Goal: Task Accomplishment & Management: Complete application form

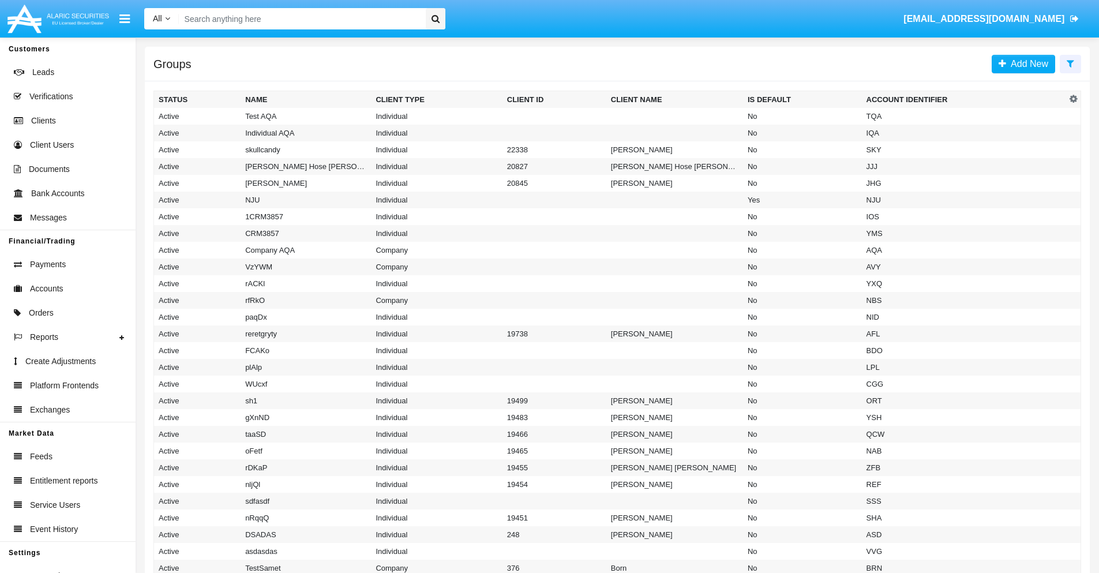
click at [1070, 63] on icon at bounding box center [1069, 63] width 7 height 9
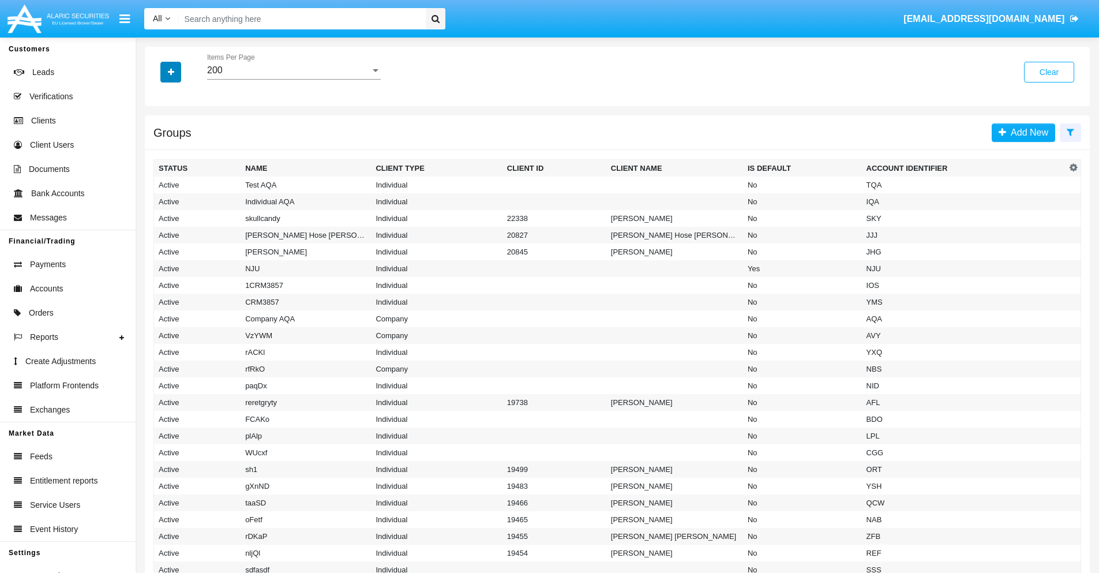
click at [171, 72] on icon "button" at bounding box center [171, 72] width 6 height 8
click at [203, 196] on span "Account Identifier" at bounding box center [204, 196] width 72 height 14
click at [159, 201] on input "Account Identifier" at bounding box center [158, 201] width 1 height 1
checkbox input "true"
click at [171, 72] on icon "button" at bounding box center [171, 72] width 6 height 8
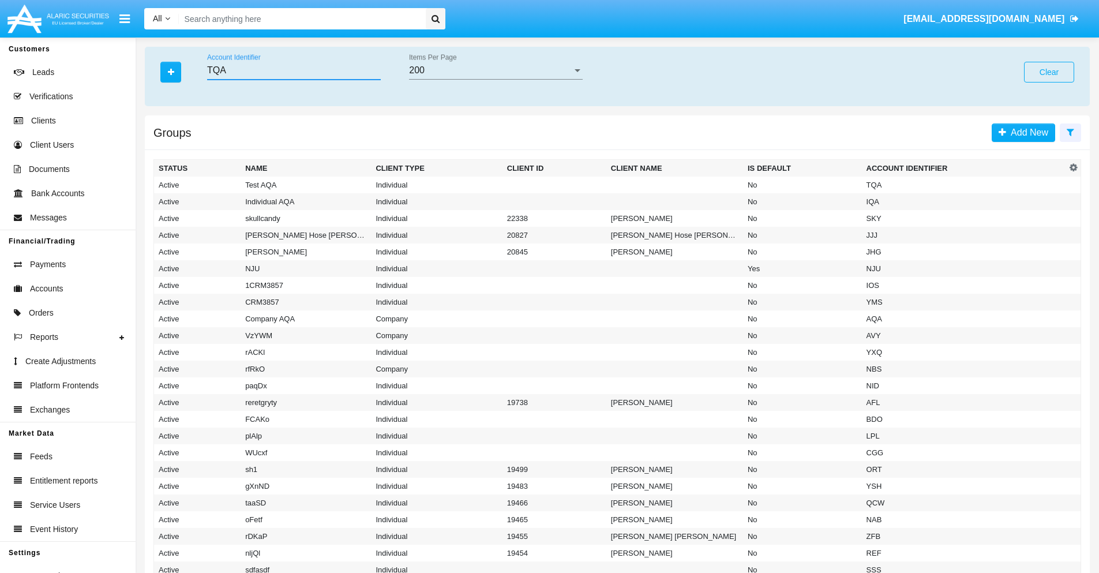
click at [294, 70] on input "TQA" at bounding box center [294, 70] width 174 height 10
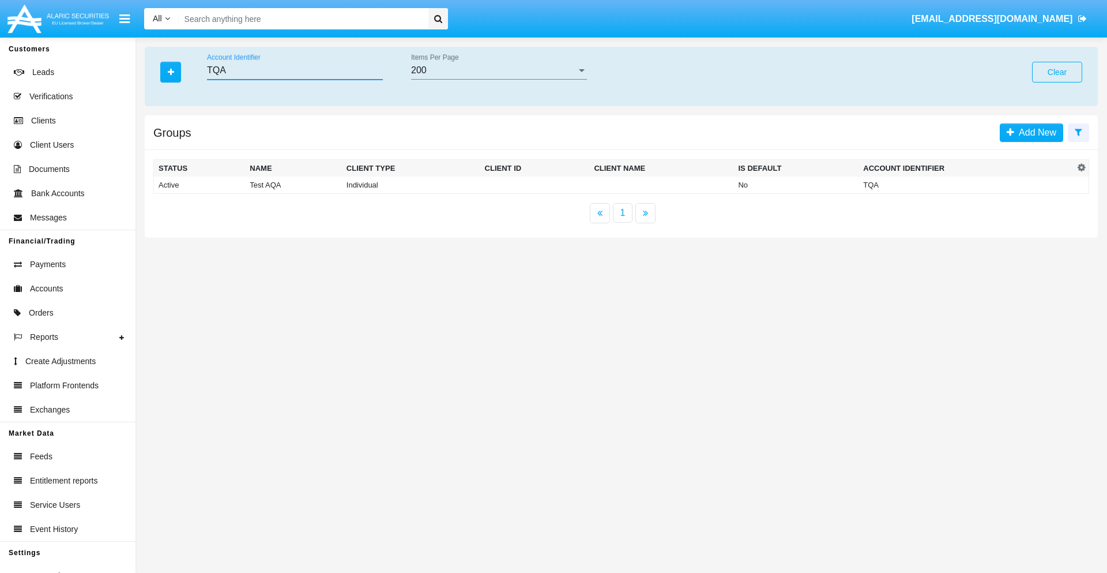
type input "TQA"
click at [967, 185] on td "TQA" at bounding box center [967, 184] width 216 height 17
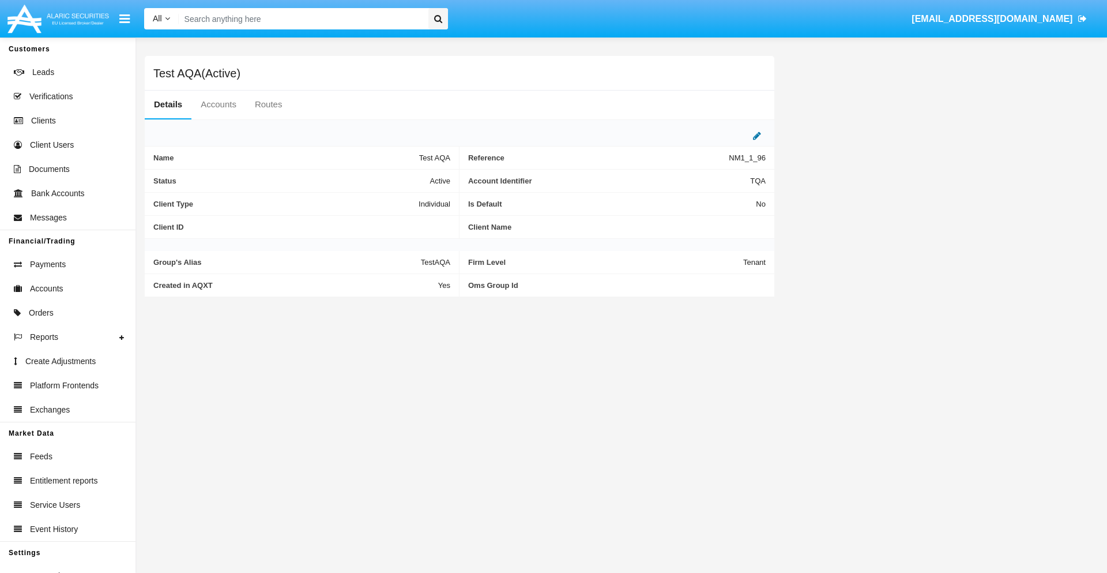
click at [757, 136] on icon at bounding box center [757, 135] width 8 height 9
click at [398, 178] on div "Active" at bounding box center [393, 178] width 93 height 10
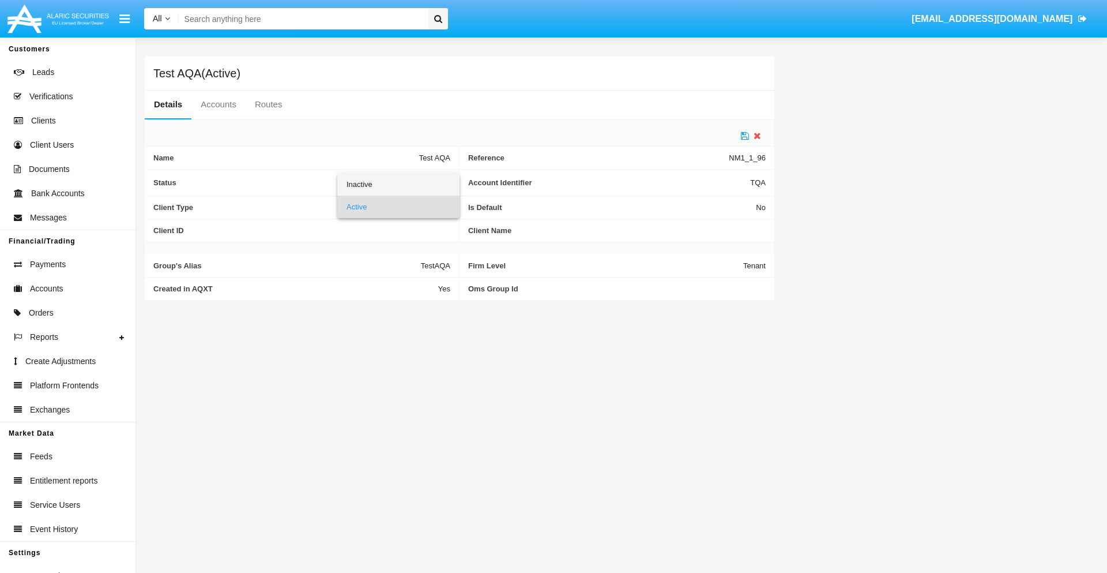
click at [398, 184] on span "Inactive" at bounding box center [399, 184] width 104 height 22
click at [745, 136] on icon at bounding box center [745, 135] width 8 height 9
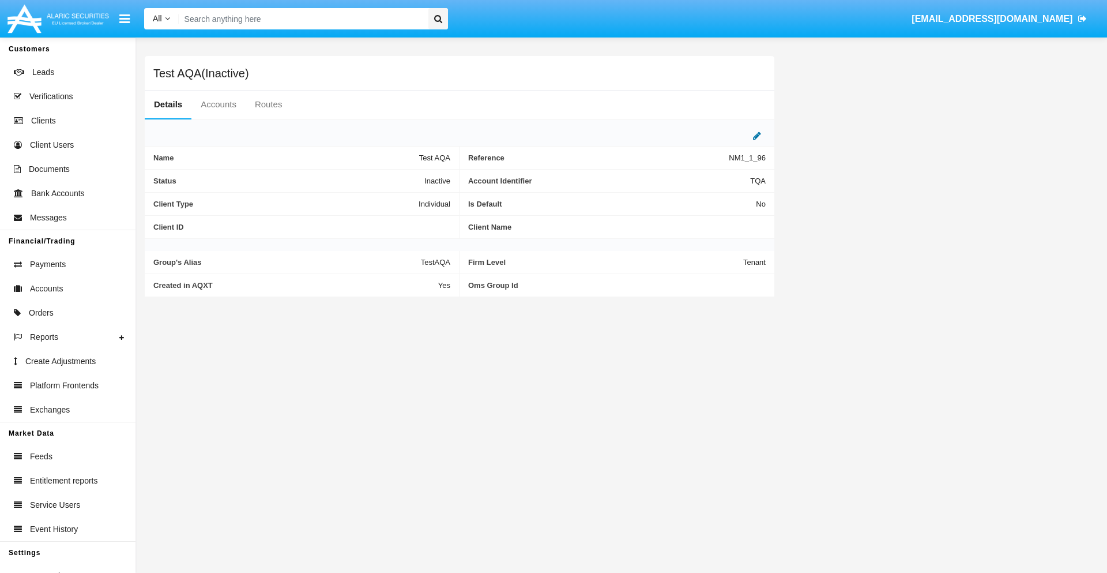
click at [757, 136] on icon at bounding box center [757, 135] width 8 height 9
click at [398, 178] on div "Inactive" at bounding box center [393, 178] width 93 height 10
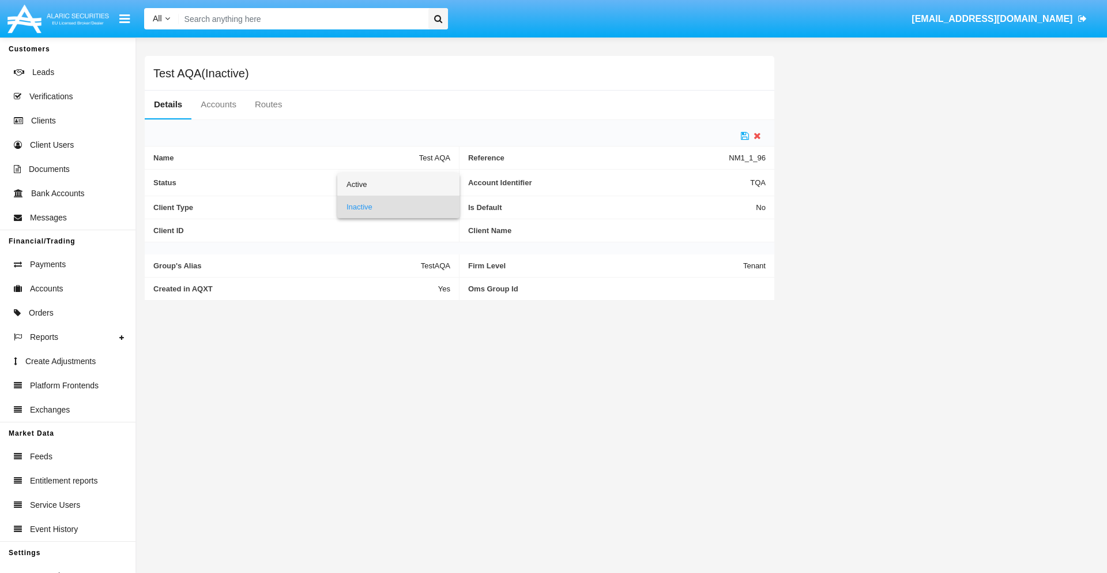
click at [398, 184] on span "Active" at bounding box center [399, 184] width 104 height 22
click at [745, 136] on icon at bounding box center [745, 135] width 8 height 9
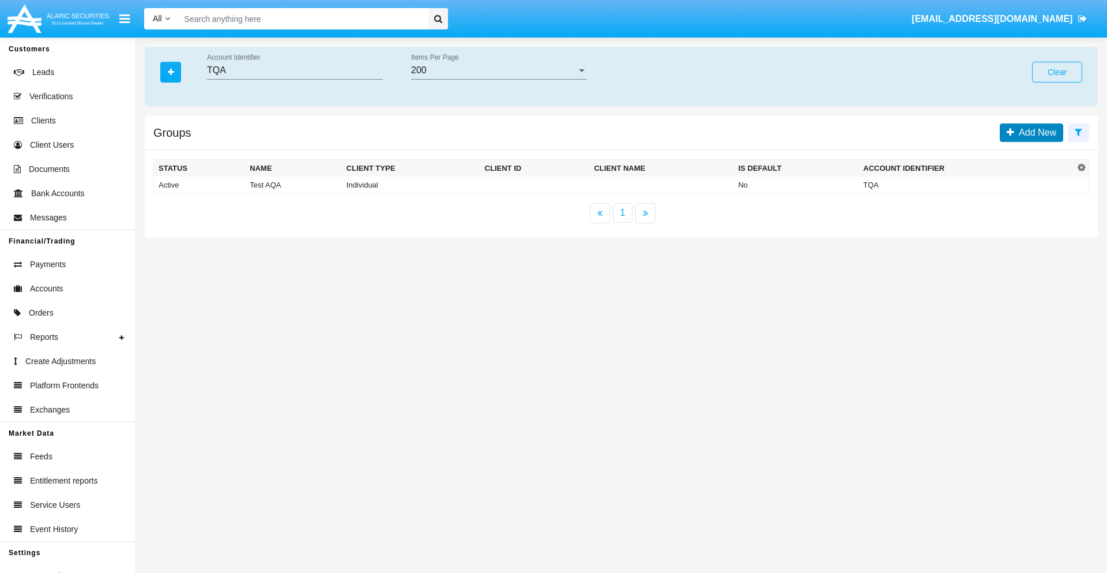
click at [1035, 132] on span "Add New" at bounding box center [1036, 132] width 42 height 10
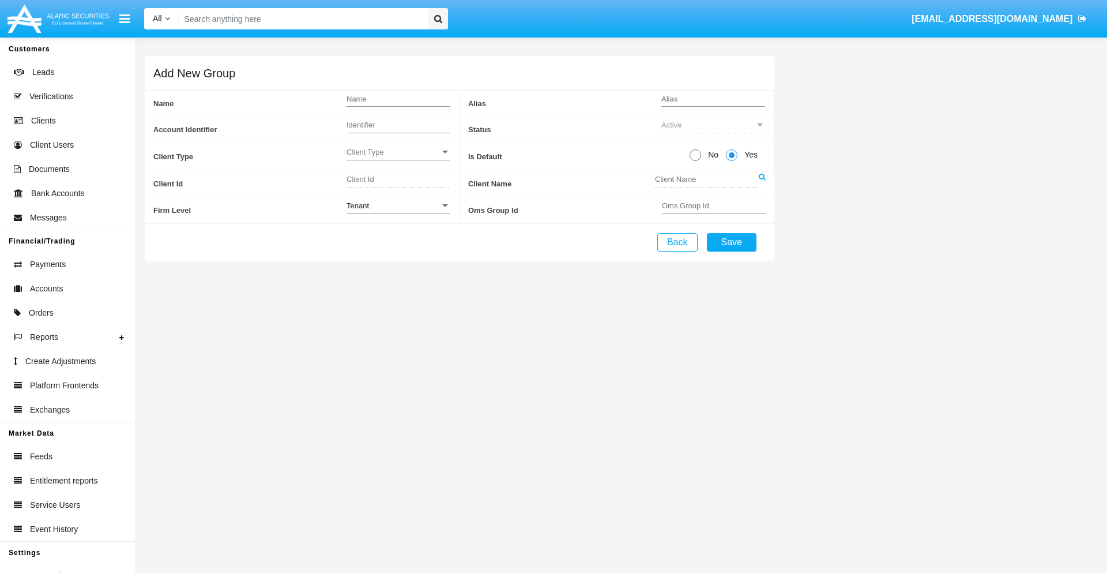
click at [398, 152] on span "Client Type" at bounding box center [393, 152] width 93 height 10
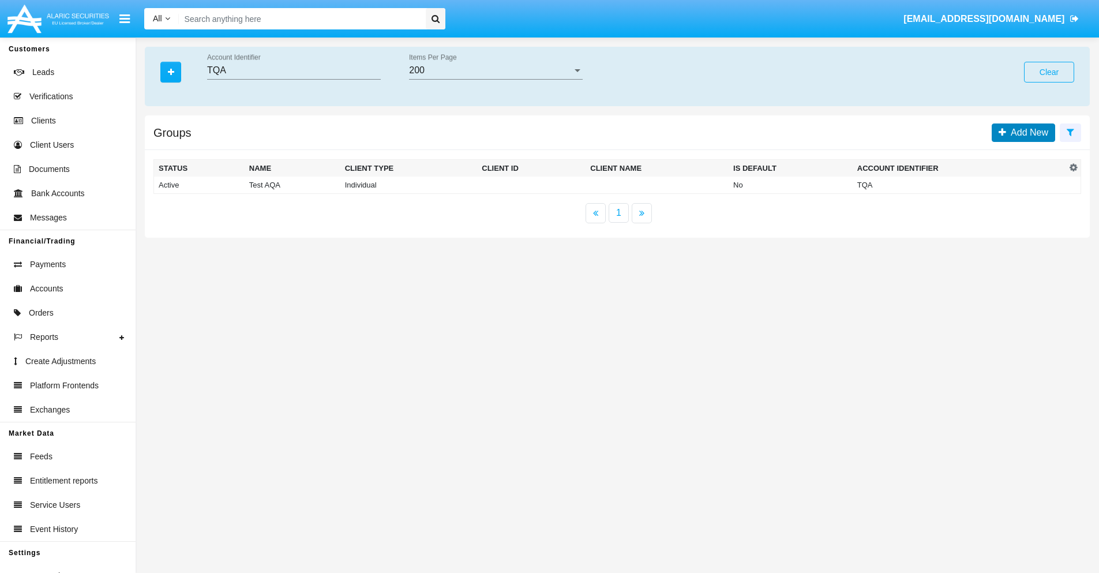
click at [1027, 132] on span "Add New" at bounding box center [1027, 132] width 42 height 10
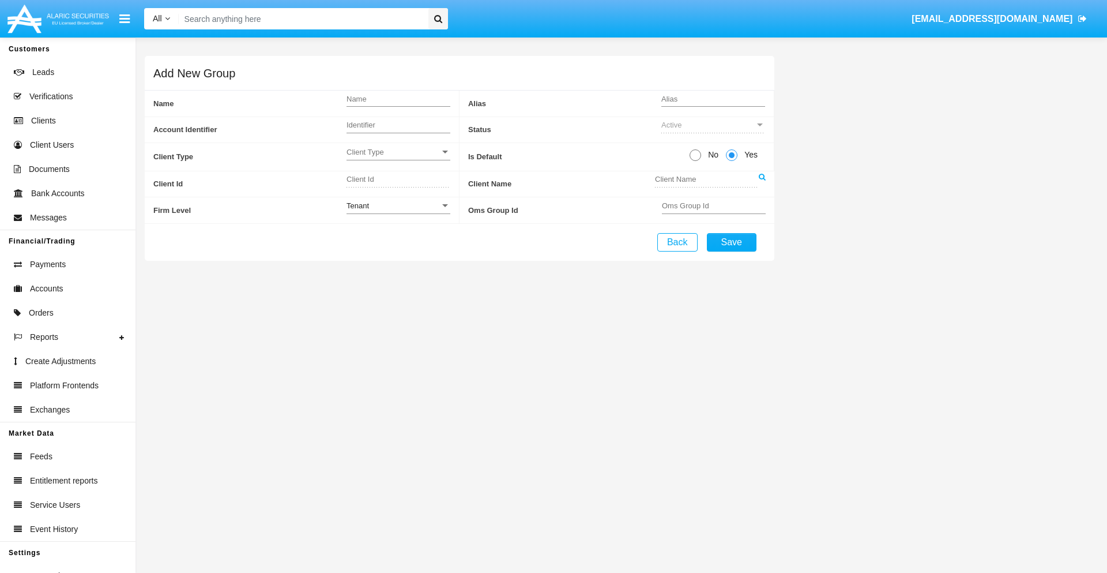
click at [711, 155] on span "No" at bounding box center [711, 155] width 20 height 12
click at [696, 161] on input "No" at bounding box center [695, 161] width 1 height 1
radio input "true"
click at [398, 205] on div "Tenant" at bounding box center [393, 206] width 93 height 10
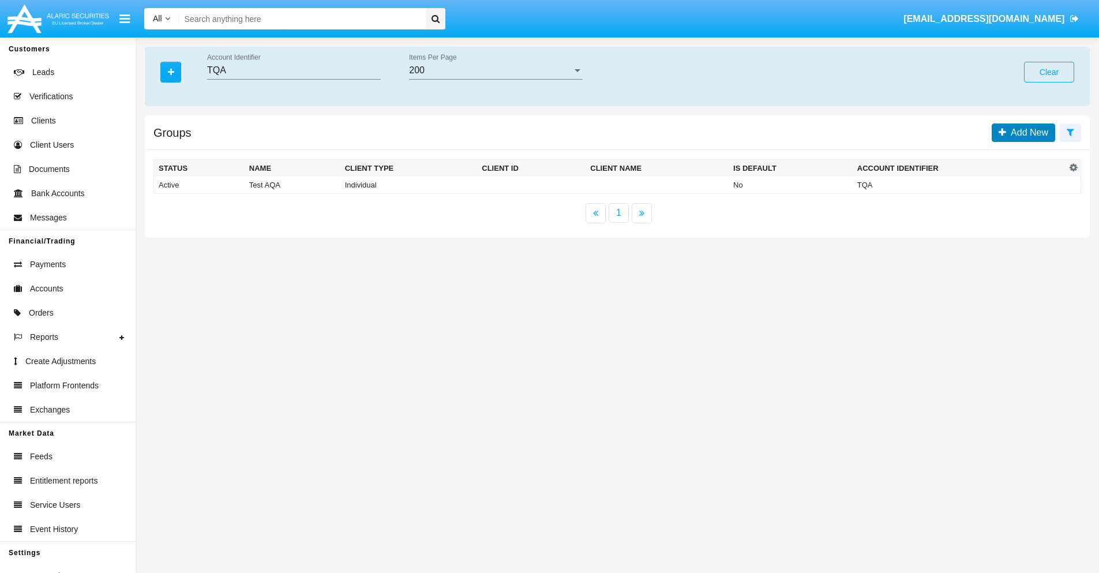
click at [1027, 132] on span "Add New" at bounding box center [1027, 132] width 42 height 10
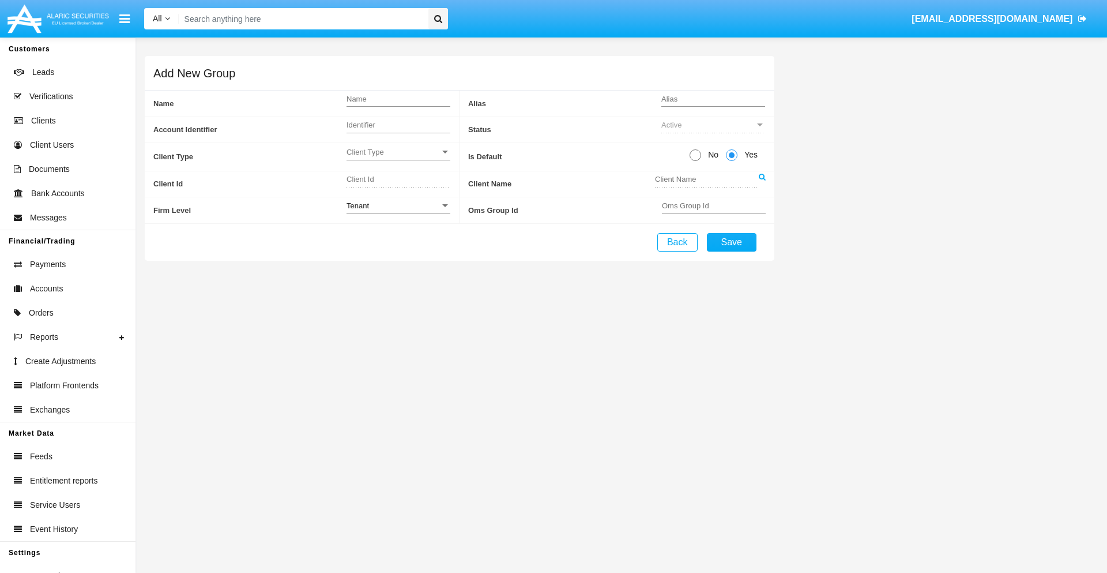
click at [711, 155] on span "No" at bounding box center [711, 155] width 20 height 12
click at [696, 161] on input "No" at bounding box center [695, 161] width 1 height 1
radio input "true"
click at [749, 155] on span "Yes" at bounding box center [749, 155] width 23 height 12
click at [732, 161] on input "Yes" at bounding box center [731, 161] width 1 height 1
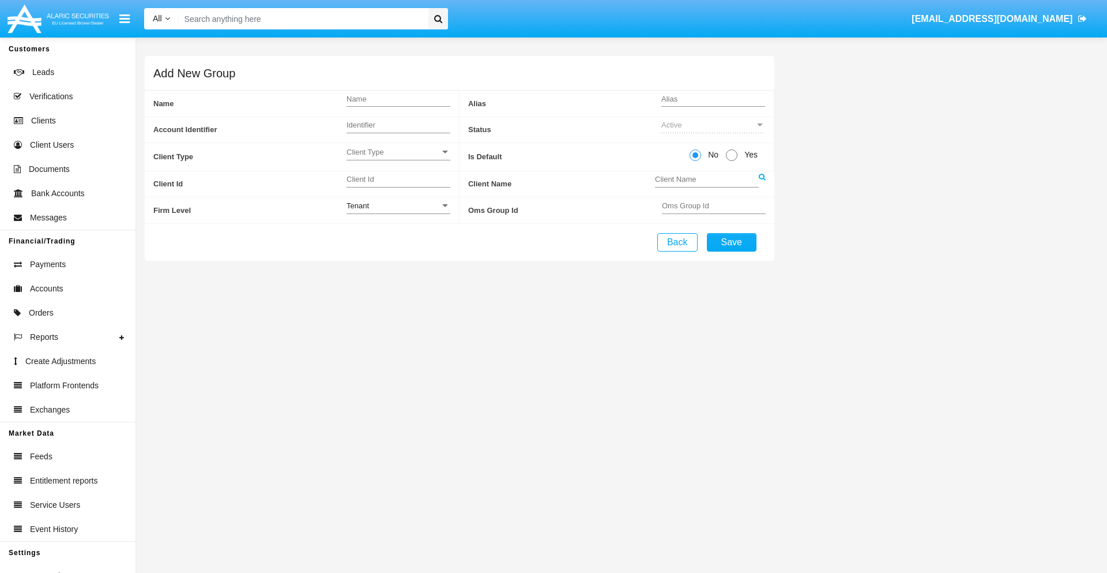
radio input "true"
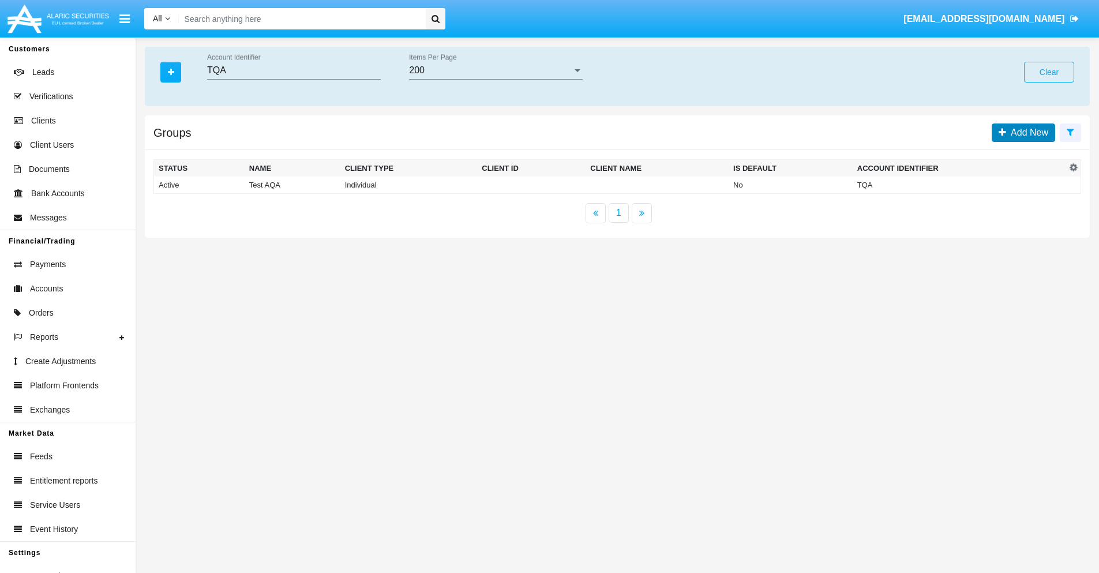
click at [1027, 132] on span "Add New" at bounding box center [1027, 132] width 42 height 10
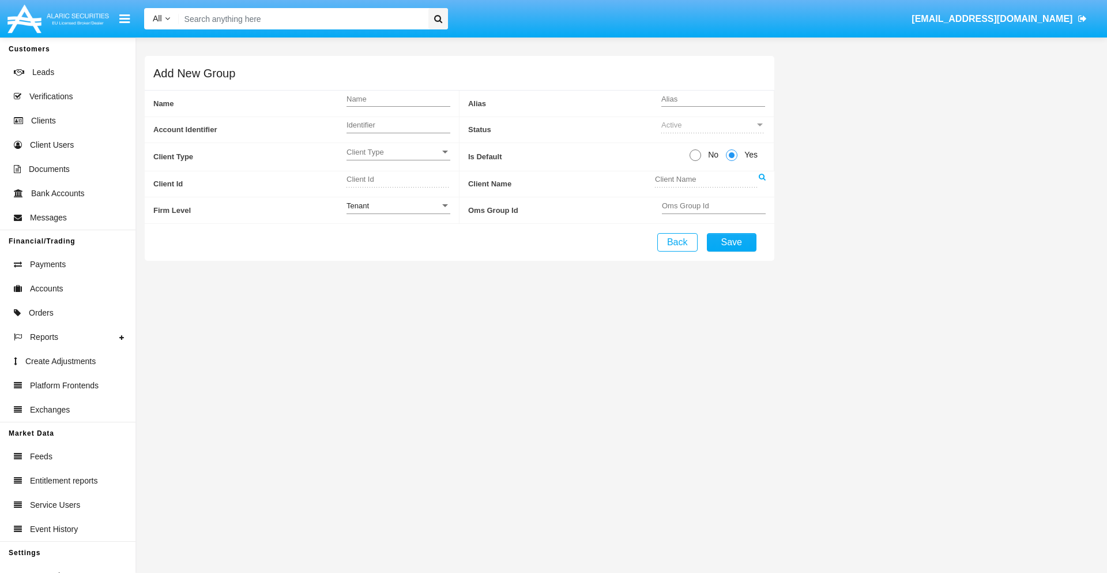
click at [711, 155] on span "No" at bounding box center [711, 155] width 20 height 12
click at [696, 161] on input "No" at bounding box center [695, 161] width 1 height 1
radio input "true"
click at [398, 152] on span "Client Type" at bounding box center [393, 152] width 93 height 10
click at [398, 158] on span "Individual" at bounding box center [399, 158] width 104 height 22
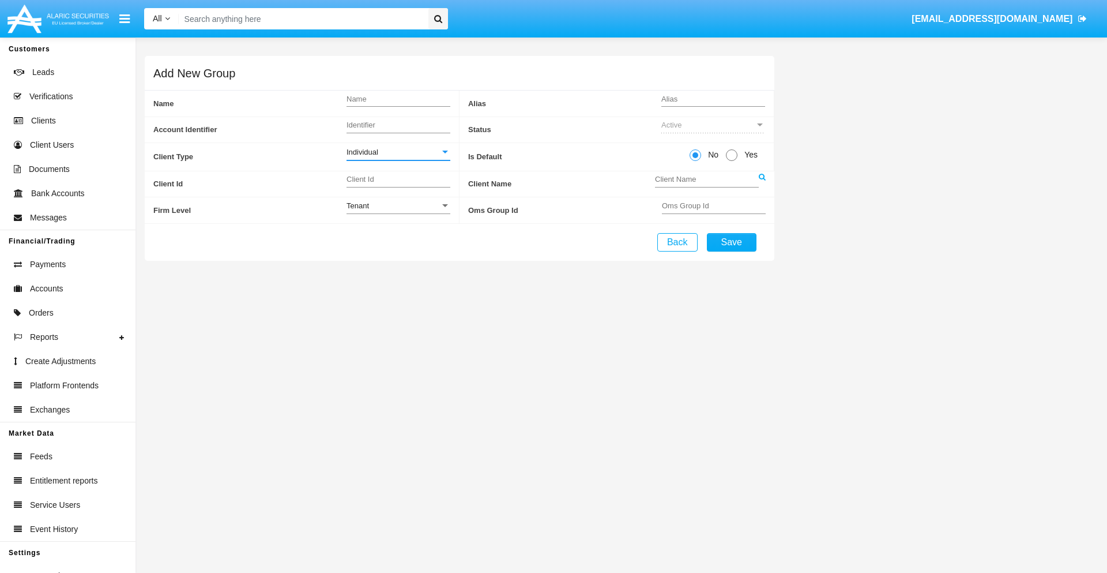
click at [762, 183] on link at bounding box center [762, 184] width 7 height 26
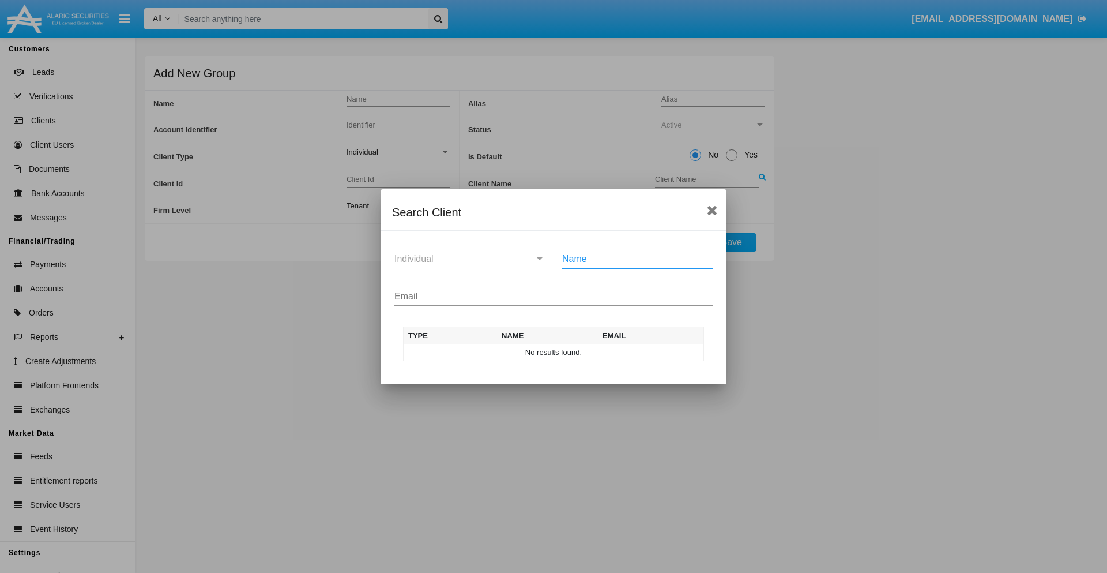
click at [554, 296] on input "Email" at bounding box center [554, 296] width 318 height 10
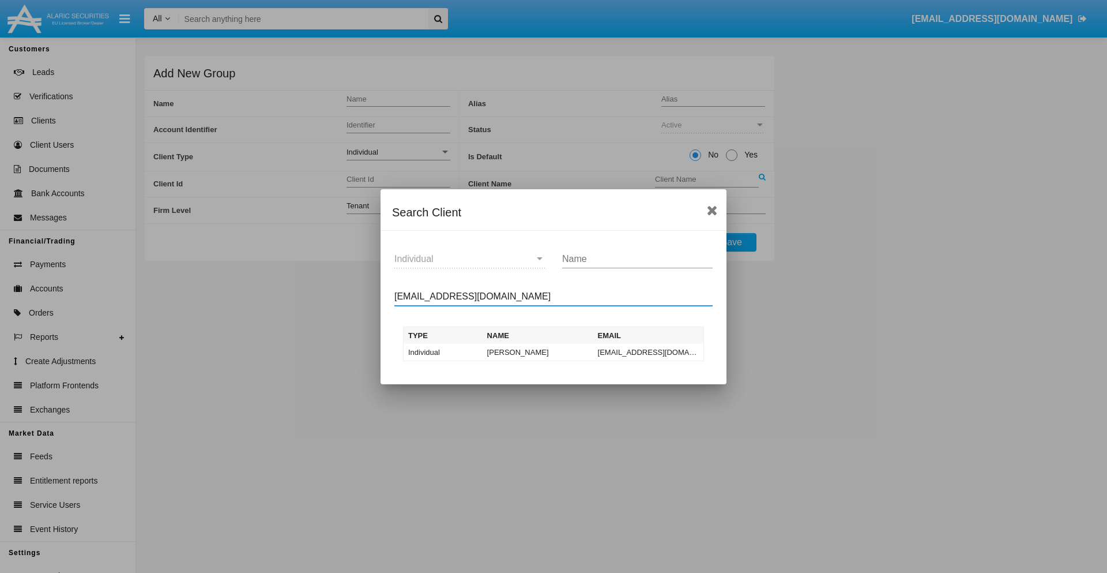
type input "[EMAIL_ADDRESS][DOMAIN_NAME]"
